Goal: Task Accomplishment & Management: Manage account settings

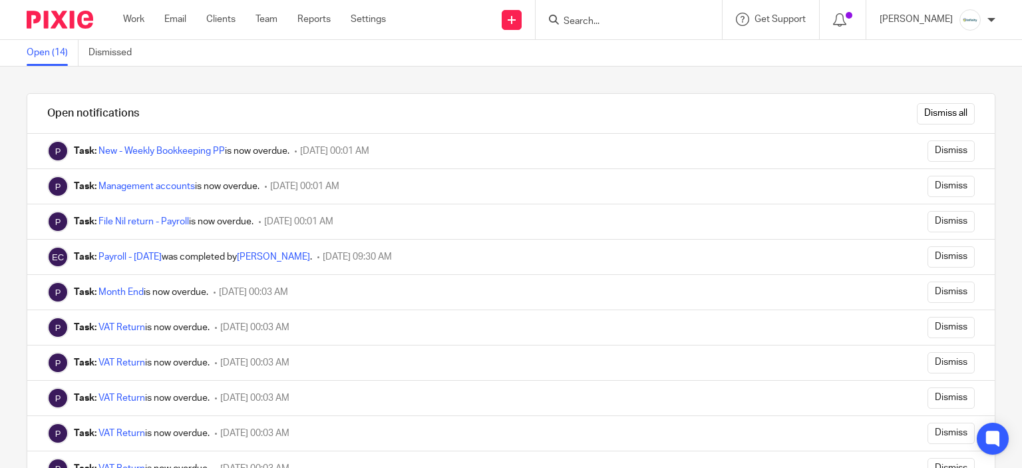
click at [907, 119] on form "Dismiss all" at bounding box center [941, 113] width 68 height 21
click at [917, 116] on input "Dismiss all" at bounding box center [946, 113] width 58 height 21
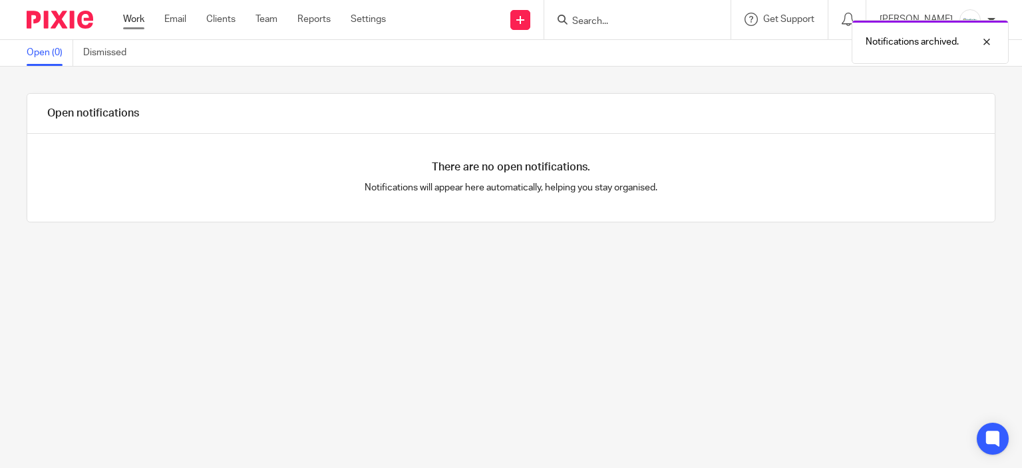
click at [140, 19] on link "Work" at bounding box center [133, 19] width 21 height 13
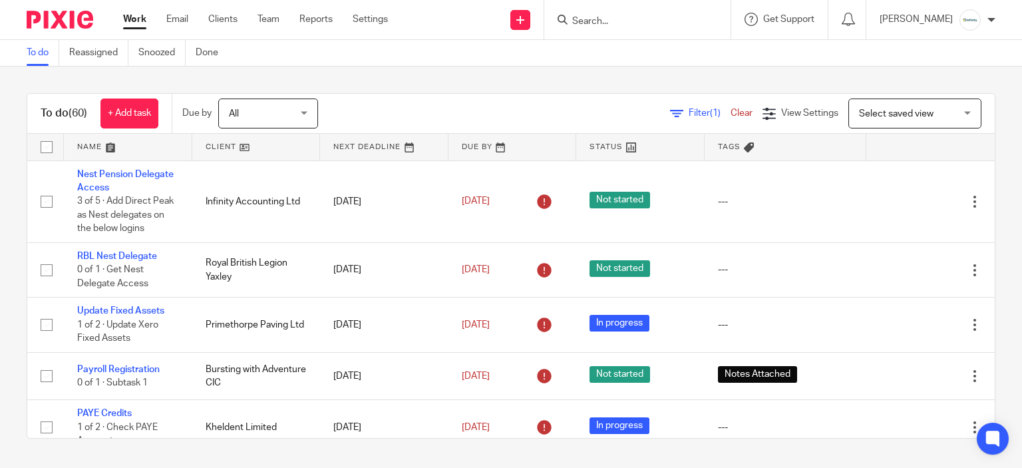
click at [638, 65] on div "To do Reassigned Snoozed Done" at bounding box center [511, 53] width 1022 height 27
click at [675, 18] on input "Search" at bounding box center [631, 22] width 120 height 12
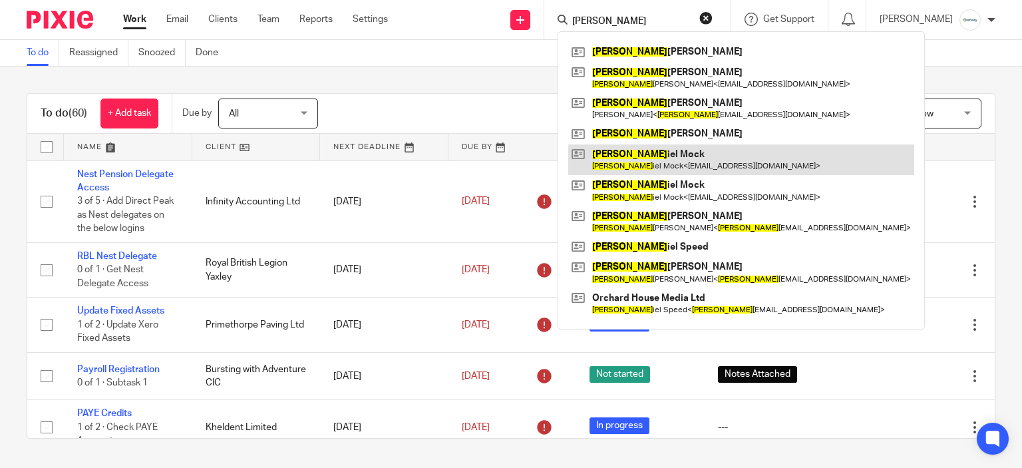
type input "dan"
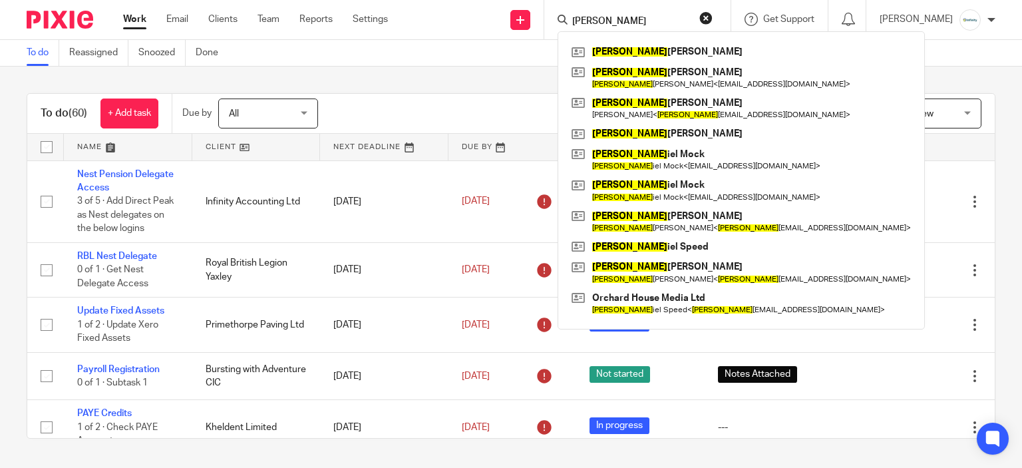
drag, startPoint x: 606, startPoint y: 21, endPoint x: 503, endPoint y: 36, distance: 103.6
click at [503, 36] on div "Send new email Create task Add client dan Dan iel Wilson Dan ielle Rainert Dan …" at bounding box center [715, 19] width 614 height 39
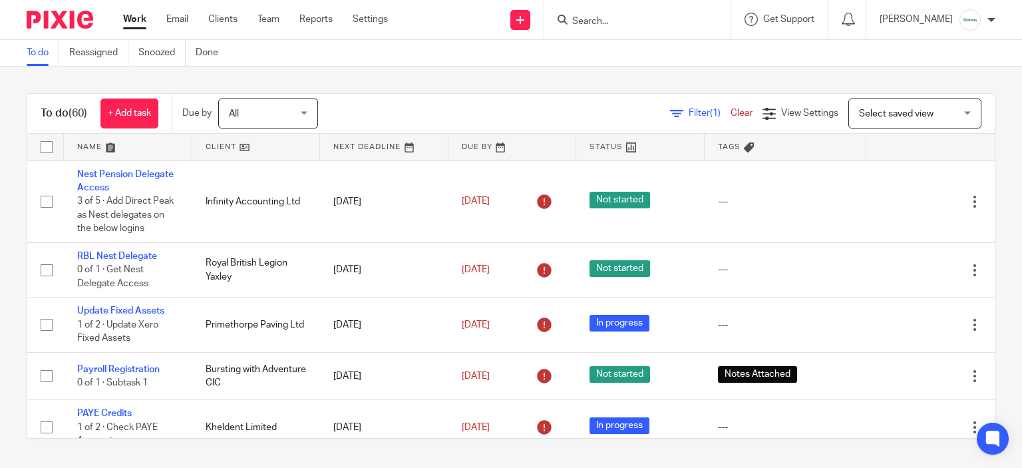
click at [664, 21] on input "Search" at bounding box center [631, 22] width 120 height 12
click at [651, 18] on input "Search" at bounding box center [631, 22] width 120 height 12
click at [653, 55] on div "To do Reassigned Snoozed Done" at bounding box center [511, 53] width 1022 height 27
click at [664, 27] on form at bounding box center [642, 19] width 142 height 17
click at [665, 21] on input "Search" at bounding box center [631, 22] width 120 height 12
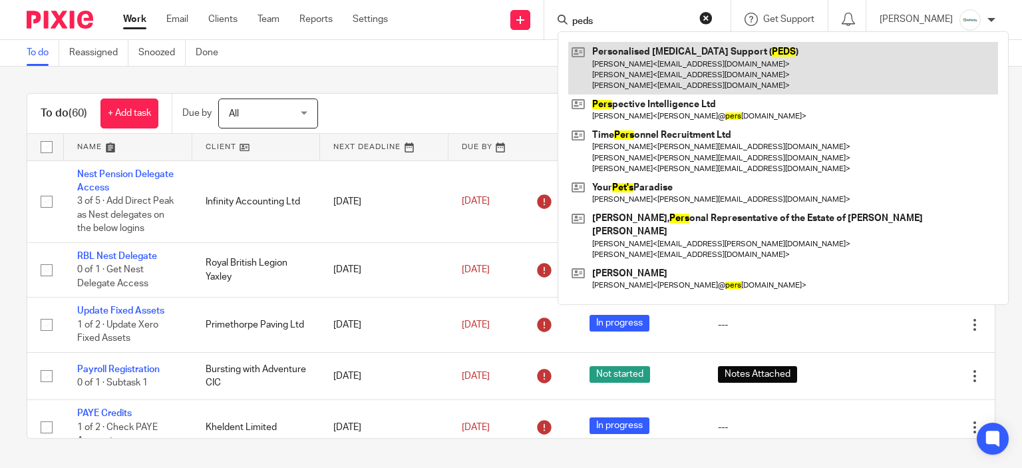
type input "peds"
click at [644, 67] on link at bounding box center [783, 68] width 430 height 53
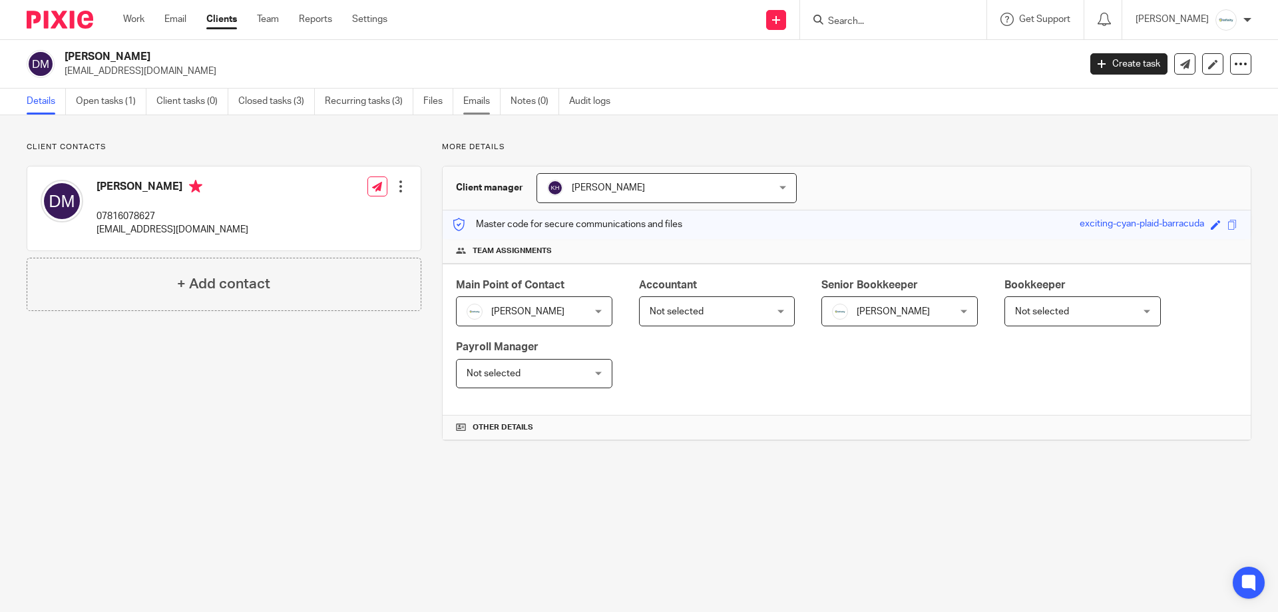
click at [495, 102] on link "Emails" at bounding box center [481, 102] width 37 height 26
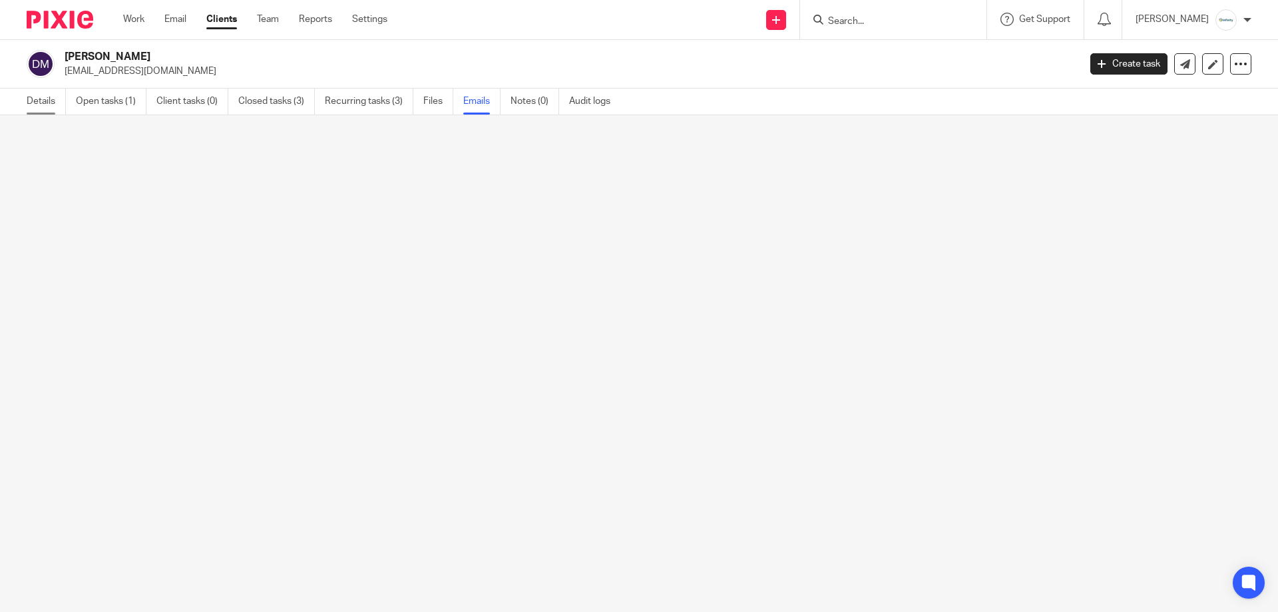
click at [47, 112] on link "Details" at bounding box center [46, 102] width 39 height 26
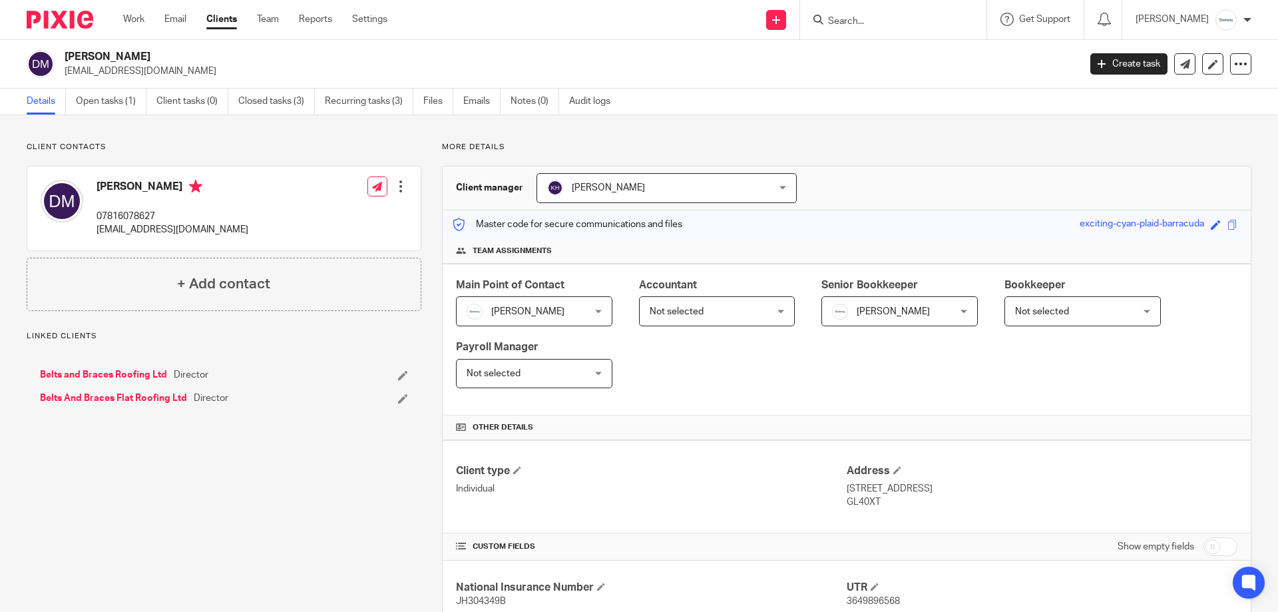
click at [138, 377] on link "Belts and Braces Roofing Ltd" at bounding box center [103, 374] width 127 height 13
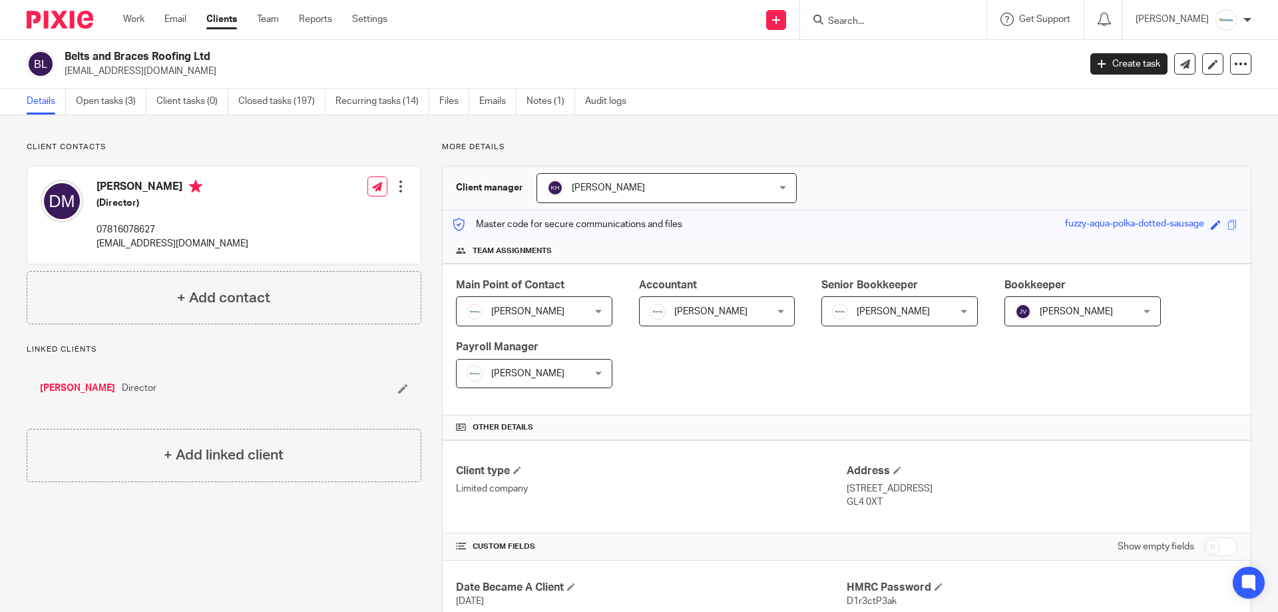
click at [507, 115] on div "Client contacts [PERSON_NAME] (Director) 07816078627 [EMAIL_ADDRESS][DOMAIN_NAM…" at bounding box center [639, 603] width 1278 height 977
click at [499, 106] on link "Emails" at bounding box center [497, 102] width 37 height 26
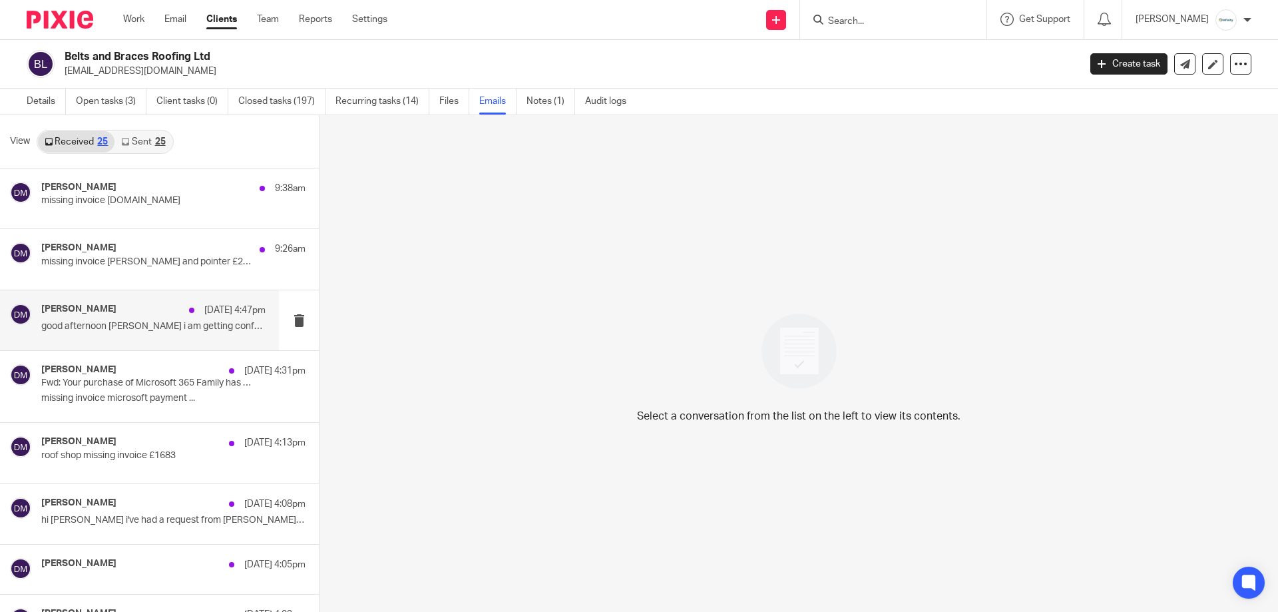
click at [136, 307] on div "Daniel Mock 13 Oct 4:47pm" at bounding box center [153, 310] width 224 height 13
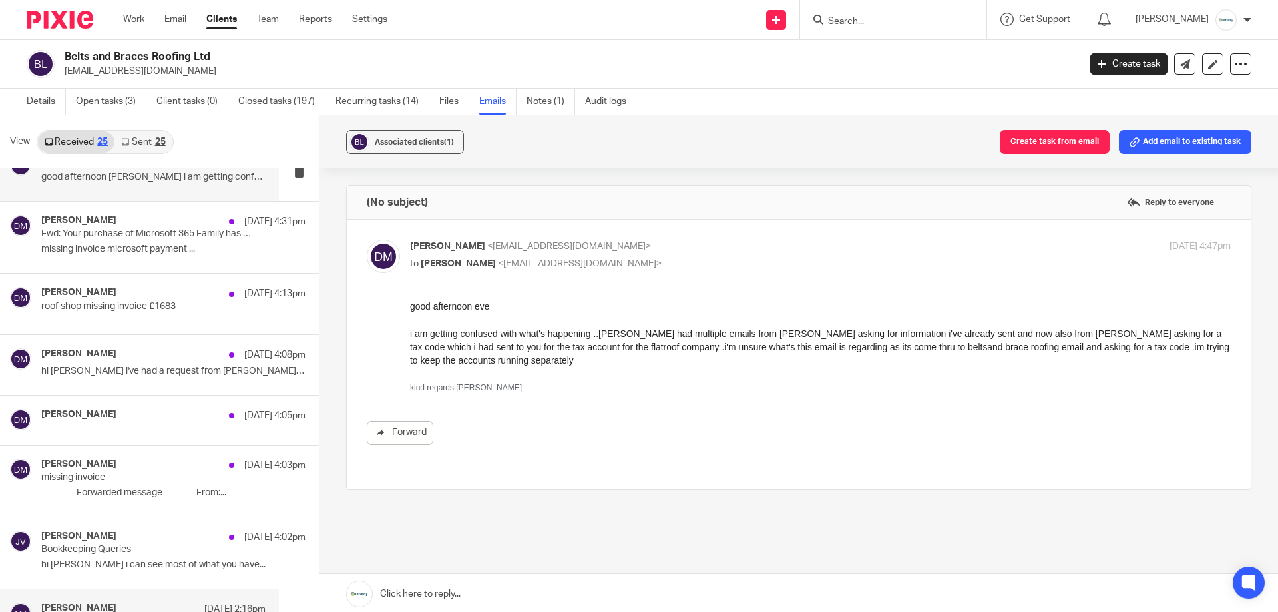
scroll to position [333, 0]
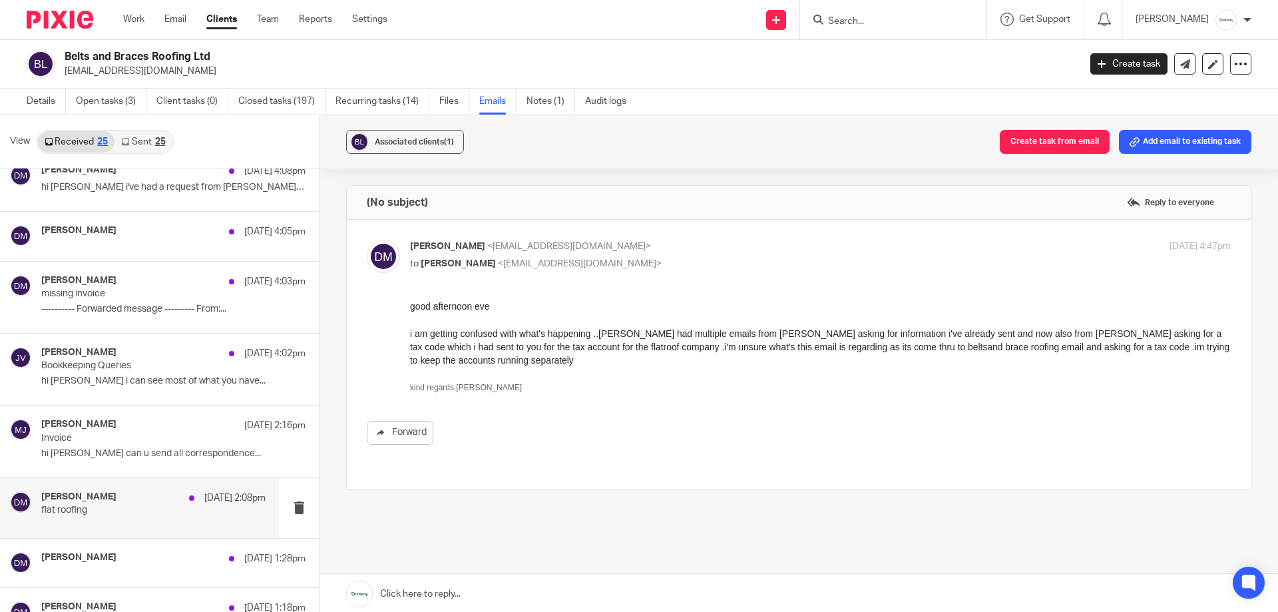
click at [134, 501] on div "Daniel Mock 13 Oct 2:08pm" at bounding box center [153, 497] width 224 height 13
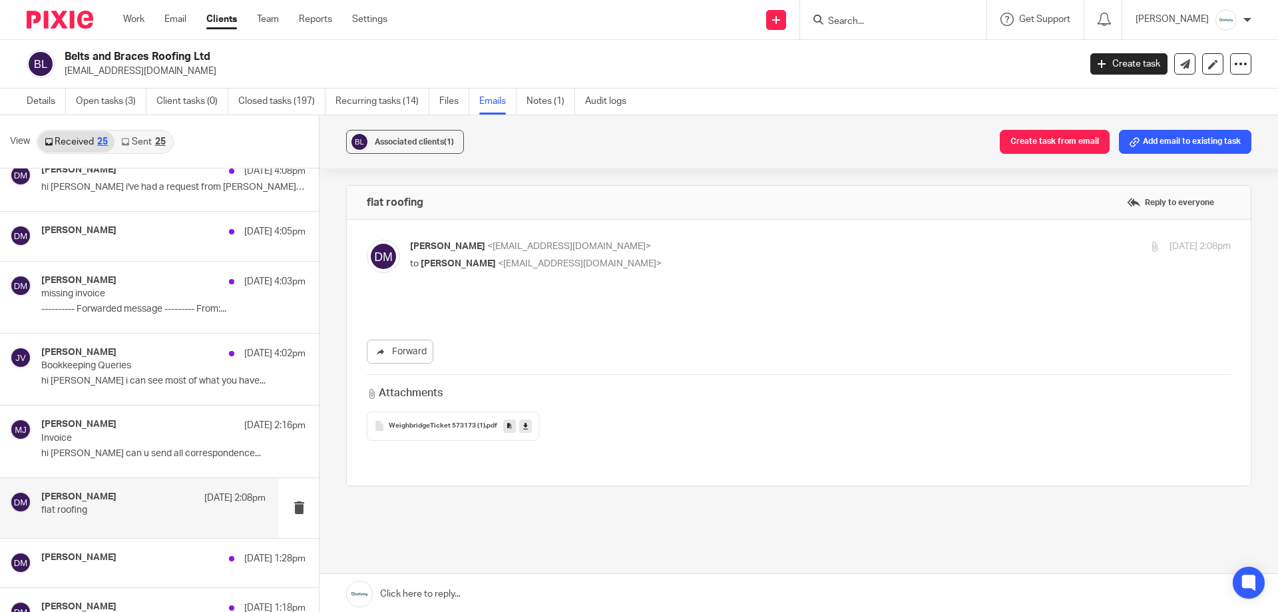
scroll to position [0, 0]
click at [165, 124] on div "View Received 25 Sent 25" at bounding box center [159, 141] width 319 height 53
click at [157, 137] on div "25" at bounding box center [160, 141] width 11 height 9
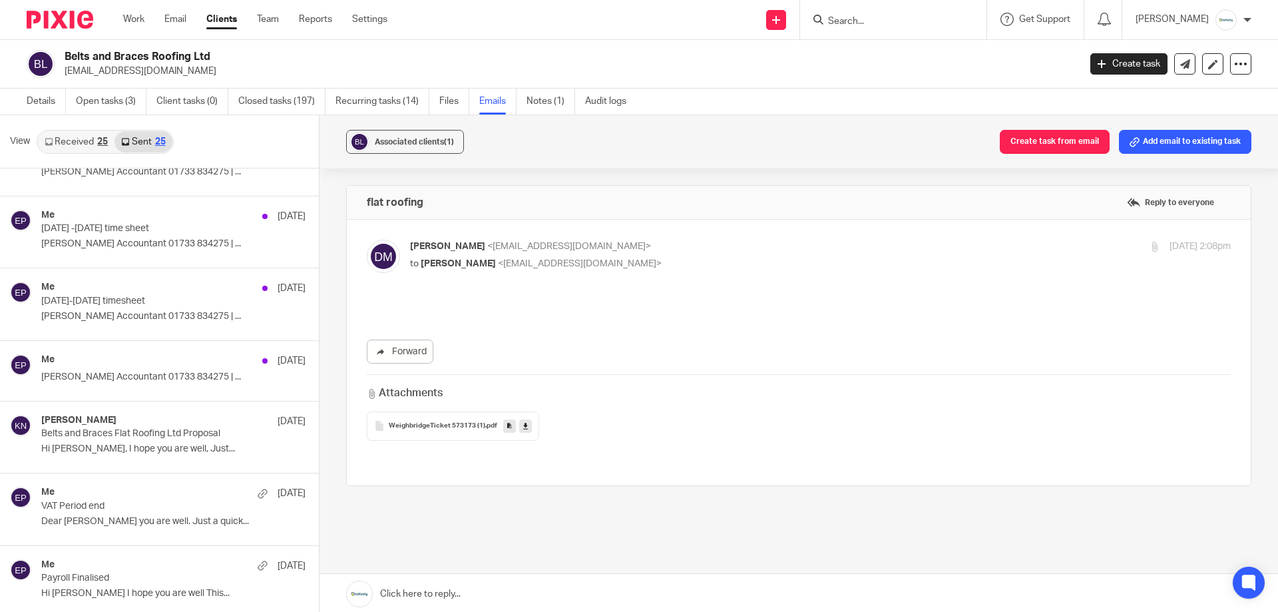
scroll to position [2, 0]
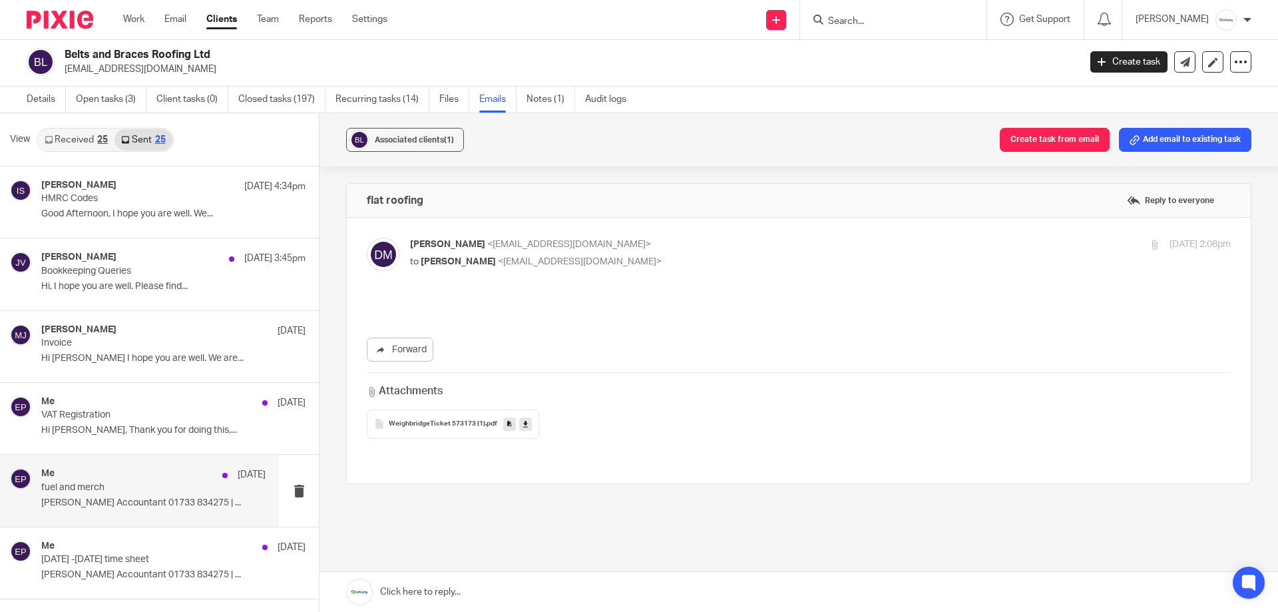
click at [174, 504] on p "Eve Parker Accountant 01733 834275 | ..." at bounding box center [153, 502] width 224 height 11
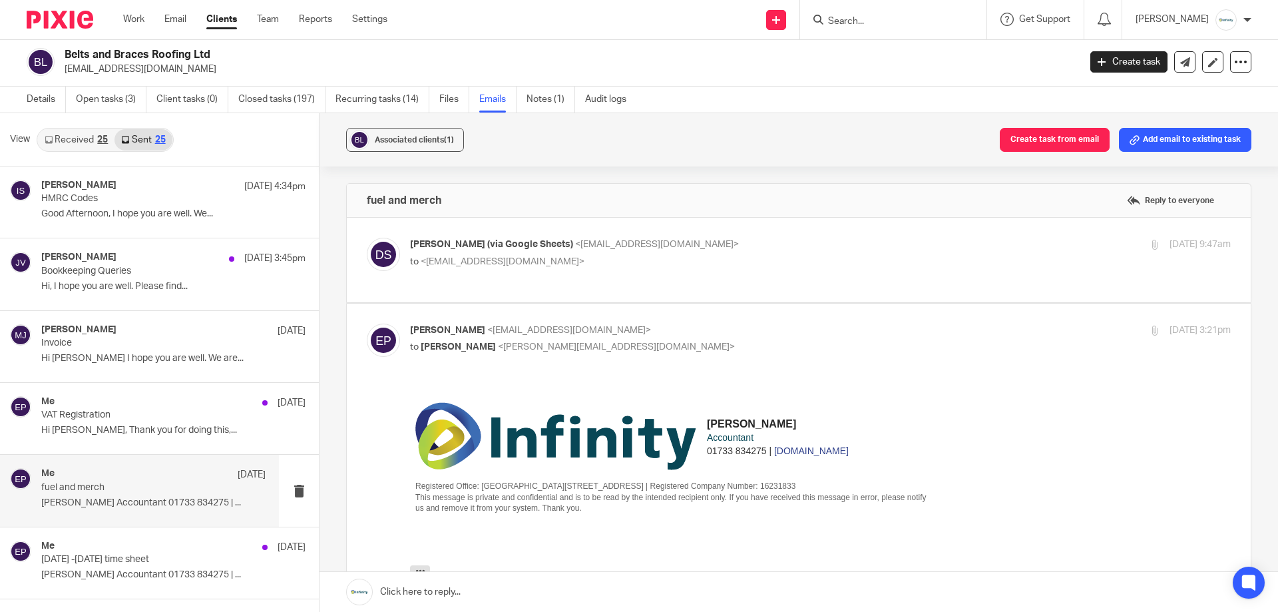
scroll to position [0, 0]
click at [546, 267] on p "to <eve@infinity-accounting.co.uk>" at bounding box center [683, 262] width 547 height 14
checkbox input "true"
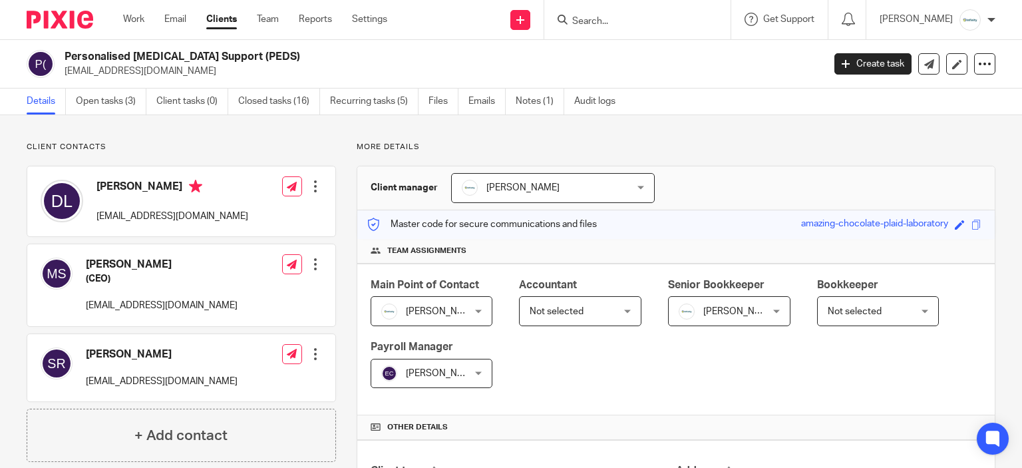
click at [463, 105] on ul "Details Open tasks (3) Client tasks (0) Closed tasks (16) Recurring tasks (5) F…" at bounding box center [331, 102] width 609 height 26
click at [479, 109] on link "Emails" at bounding box center [487, 102] width 37 height 26
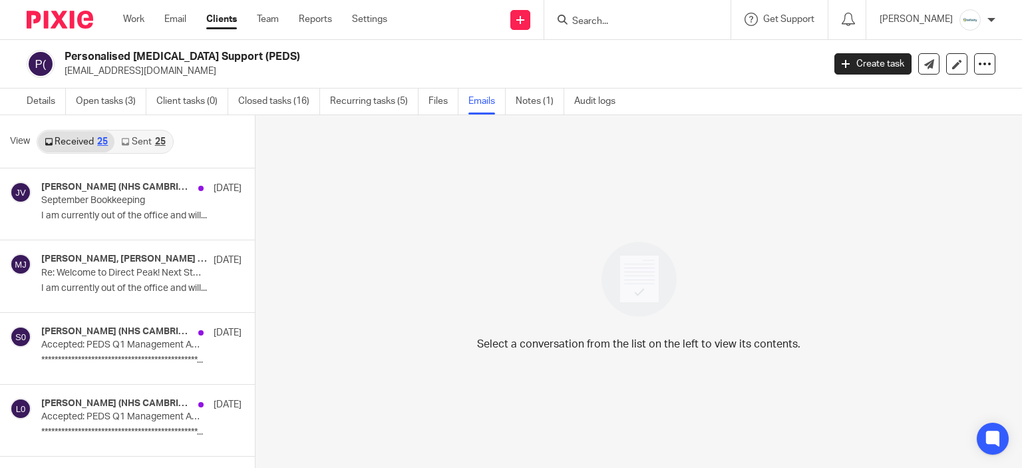
drag, startPoint x: 242, startPoint y: 186, endPoint x: 258, endPoint y: 341, distance: 155.9
click at [261, 351] on div "**********" at bounding box center [511, 292] width 1022 height 355
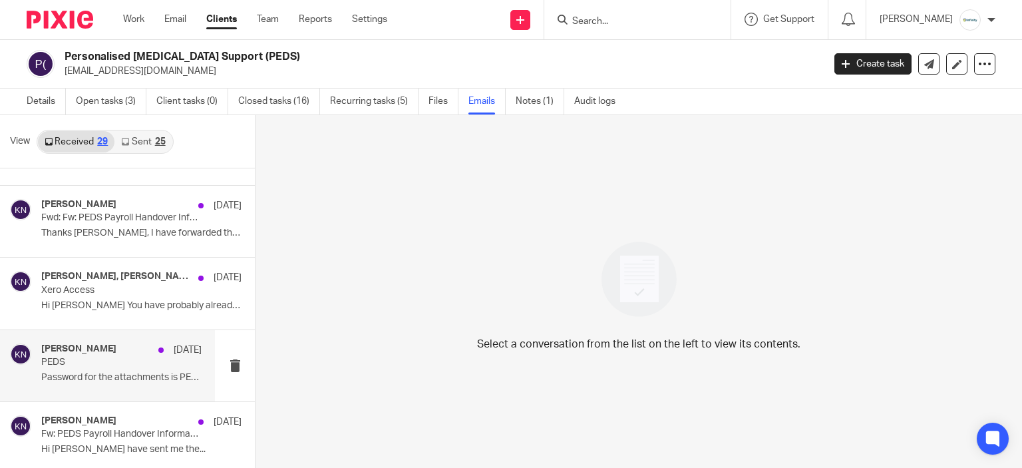
scroll to position [2, 0]
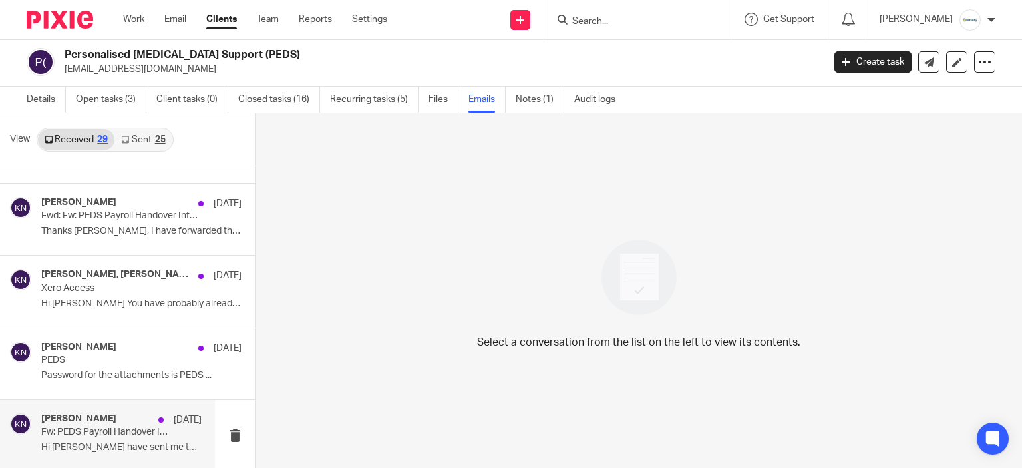
click at [132, 447] on p "Hi [PERSON_NAME] have sent me the..." at bounding box center [121, 447] width 160 height 11
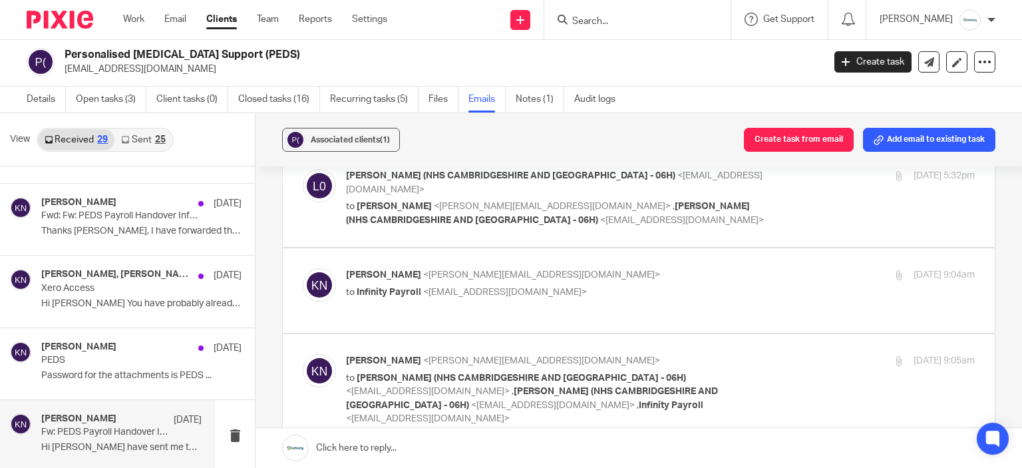
scroll to position [37, 0]
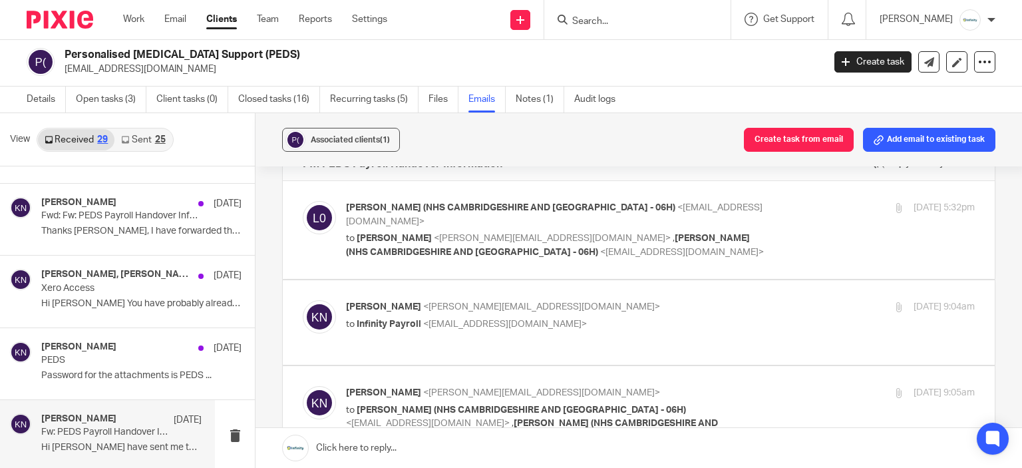
click at [579, 300] on p "Karl Newman <k.newman@directpeak.co.uk>" at bounding box center [555, 307] width 419 height 14
checkbox input "true"
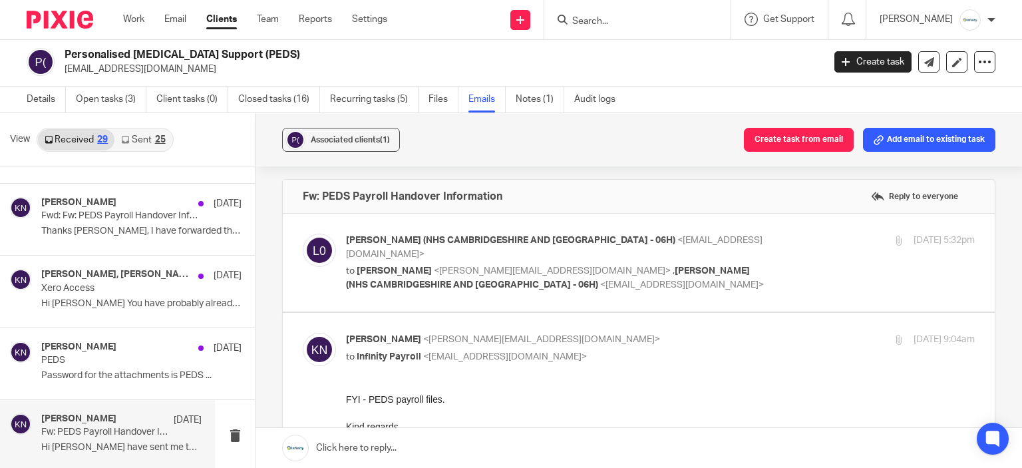
scroll to position [0, 0]
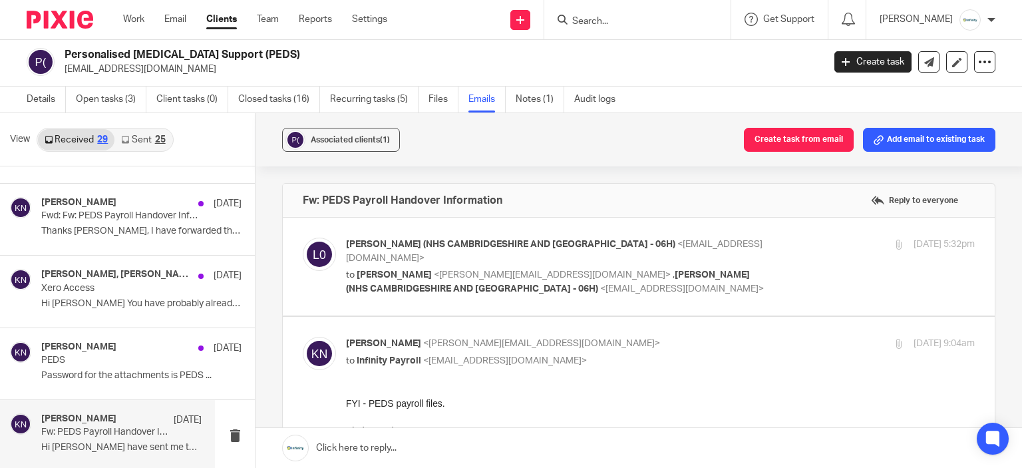
click at [658, 240] on span "<dlyons@nhs.net>" at bounding box center [554, 251] width 417 height 23
checkbox input "true"
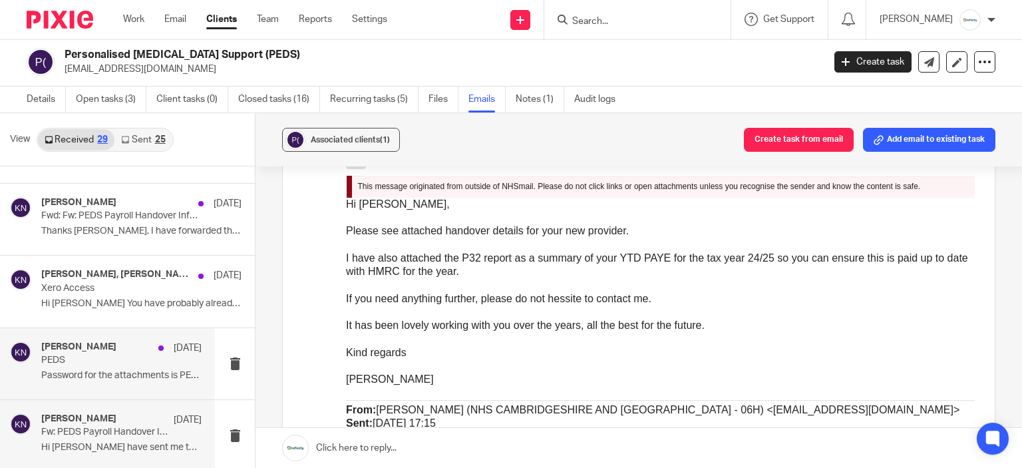
scroll to position [799, 0]
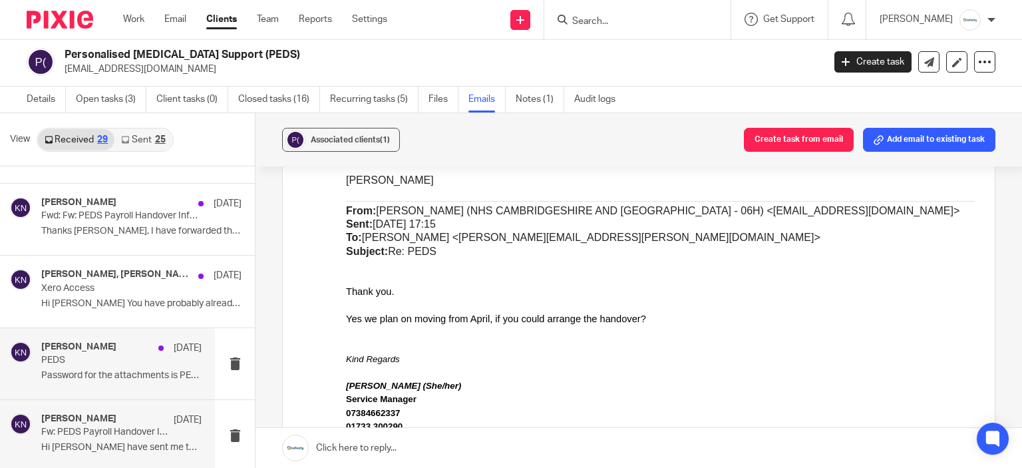
click at [158, 379] on div "Karl Newman 1 Apr PEDS Password for the attachments is PEDS ..." at bounding box center [121, 363] width 160 height 45
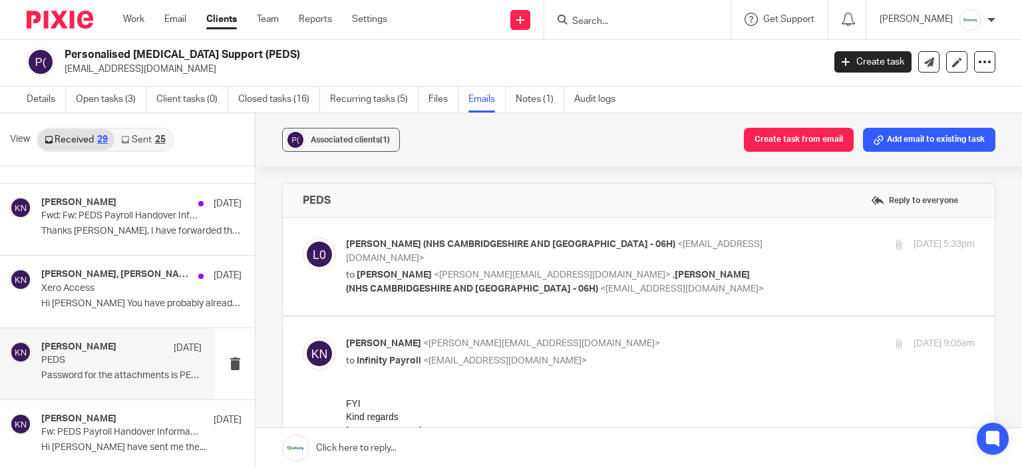
scroll to position [0, 0]
click at [690, 270] on span "SCOTT, Mandy (NHS CAMBRIDGESHIRE AND PETERBOROUGH ICB - 06H)" at bounding box center [548, 281] width 404 height 23
click at [732, 206] on div "PEDS Reply to everyone" at bounding box center [639, 200] width 712 height 33
click at [767, 252] on div "LYONS, Dawn (NHS CAMBRIDGESHIRE AND PETERBOROUGH ICB - 06H) <dlyons@nhs.net> to…" at bounding box center [660, 267] width 629 height 58
checkbox input "true"
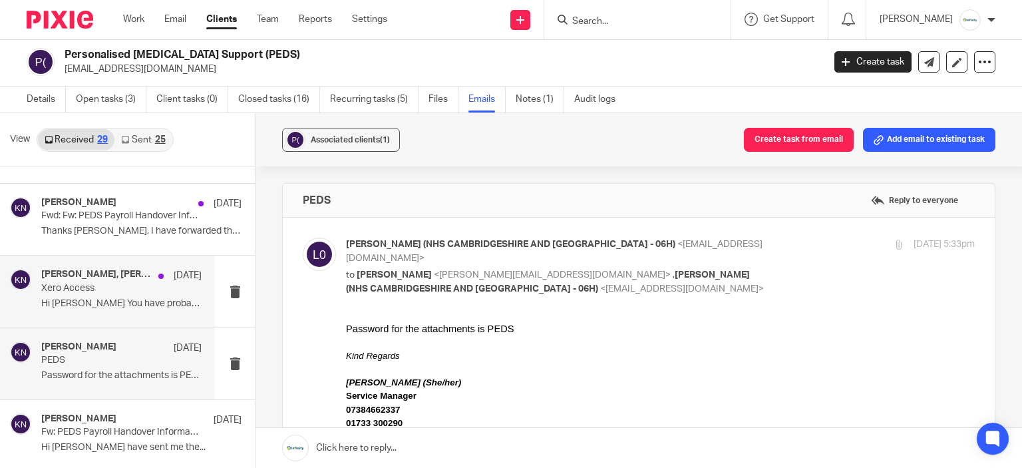
click at [103, 292] on div "Karl Newman, LYONS, Dawn (NHS CAMBRIDGESHIRE AND PETERBOROUGH ICB - 06H) 1 Apr …" at bounding box center [121, 291] width 160 height 45
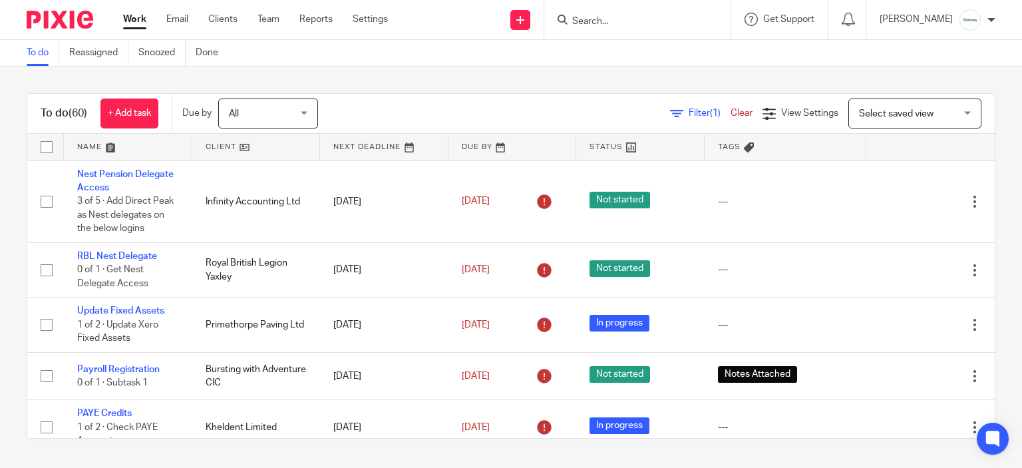
click at [655, 9] on div at bounding box center [638, 19] width 186 height 39
click at [666, 17] on input "Search" at bounding box center [631, 22] width 120 height 12
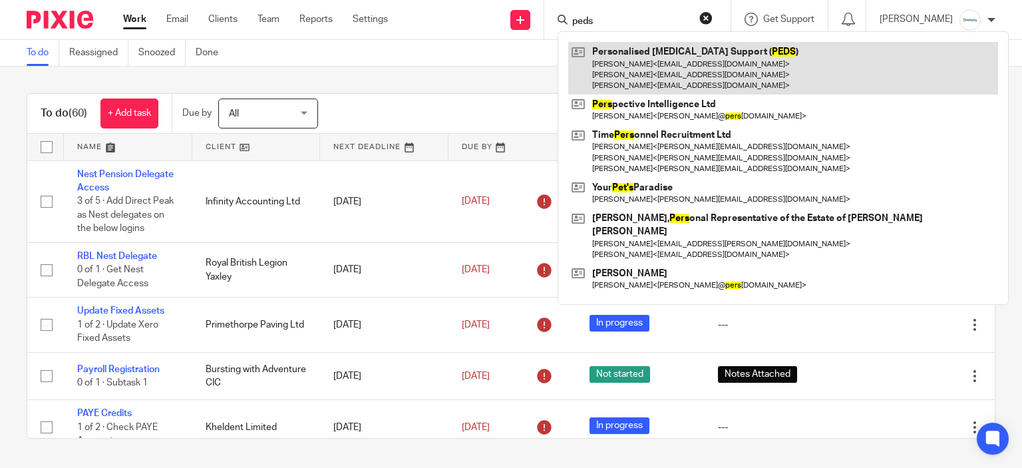
type input "peds"
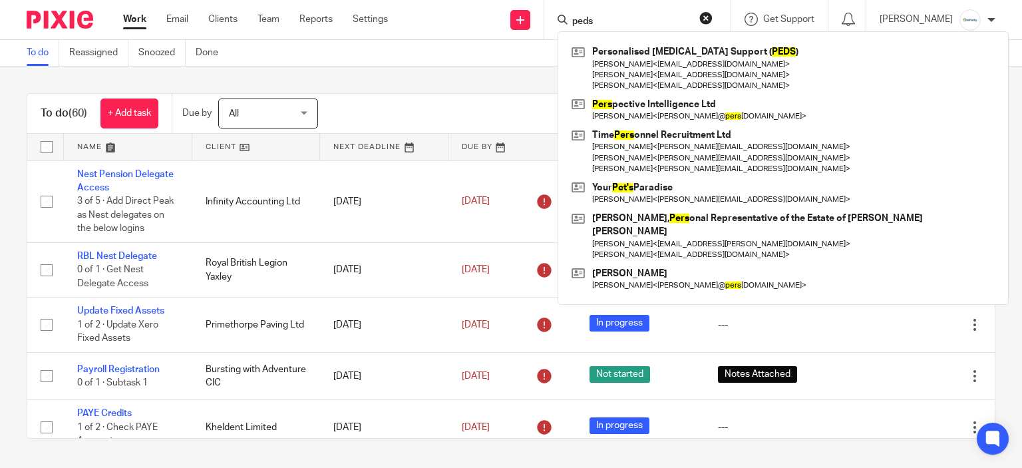
click at [402, 67] on div "To do (60) + Add task Due by All All Today Tomorrow This week Next week This mo…" at bounding box center [511, 266] width 1022 height 399
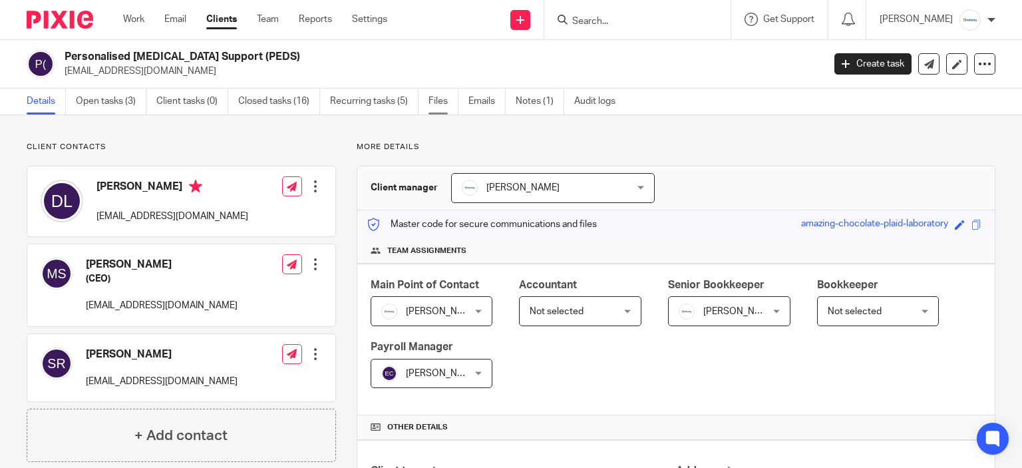
click at [445, 98] on link "Files" at bounding box center [444, 102] width 30 height 26
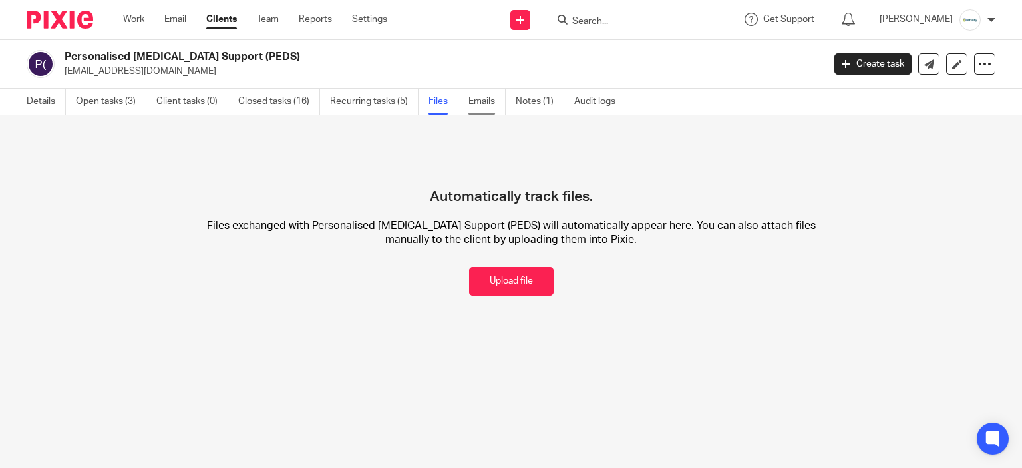
click at [490, 103] on link "Emails" at bounding box center [487, 102] width 37 height 26
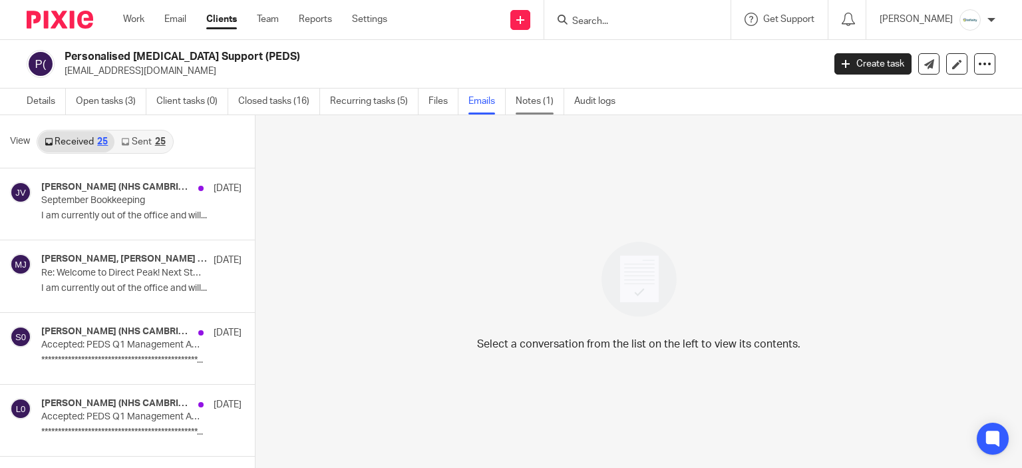
click at [549, 103] on link "Notes (1)" at bounding box center [540, 102] width 49 height 26
